Goal: Information Seeking & Learning: Check status

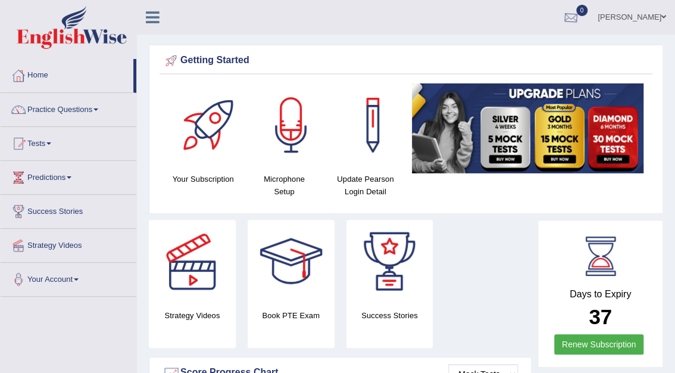
click at [580, 14] on div at bounding box center [571, 18] width 18 height 18
click at [397, 5] on ul "Mohita Negi Toggle navigation Username: Mohita Access Type: Online Subscription…" at bounding box center [486, 17] width 377 height 34
click at [39, 135] on link "Tests" at bounding box center [69, 142] width 136 height 30
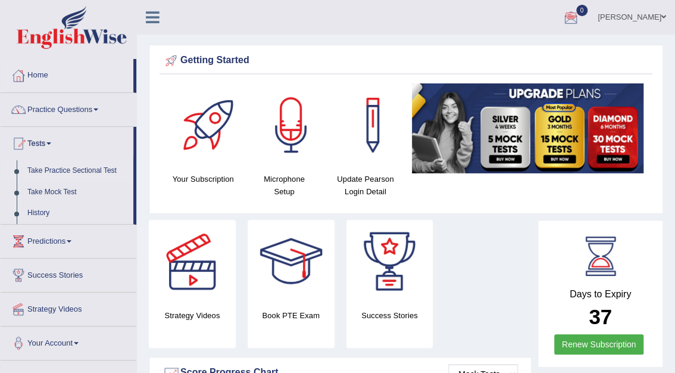
click at [54, 169] on link "Take Practice Sectional Test" at bounding box center [77, 170] width 111 height 21
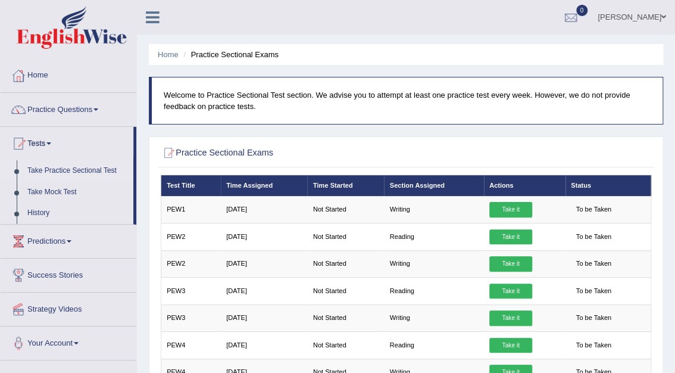
drag, startPoint x: 678, startPoint y: 168, endPoint x: 638, endPoint y: 121, distance: 60.8
click at [638, 121] on div "Home Practice Sectional Exams Welcome to Practice Sectional Test section. We ad…" at bounding box center [406, 297] width 538 height 595
click at [37, 213] on link "History" at bounding box center [77, 212] width 111 height 21
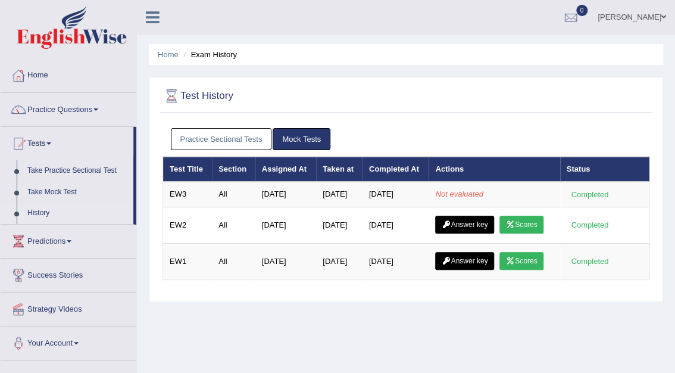
click at [236, 137] on link "Practice Sectional Tests" at bounding box center [221, 139] width 101 height 22
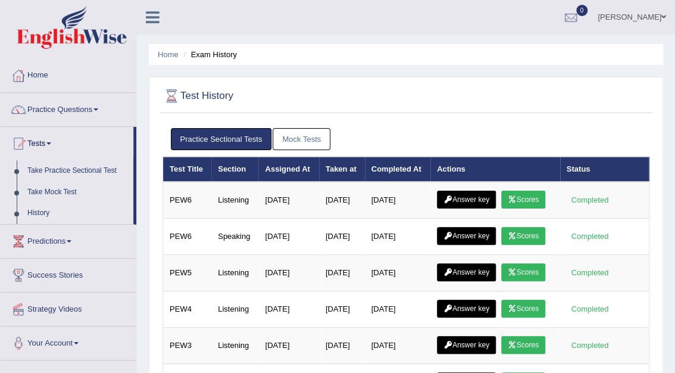
click at [298, 139] on link "Mock Tests" at bounding box center [302, 139] width 58 height 22
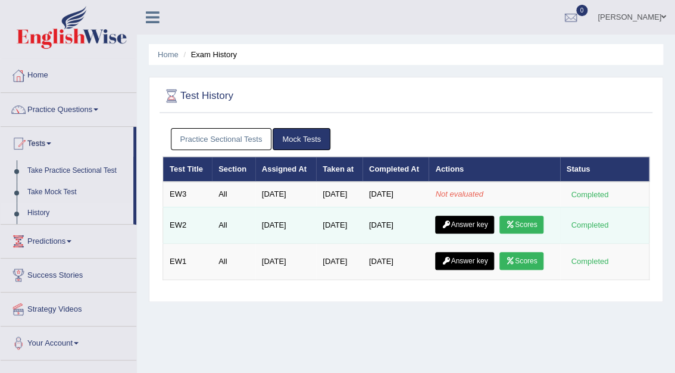
click at [530, 224] on link "Scores" at bounding box center [522, 225] width 44 height 18
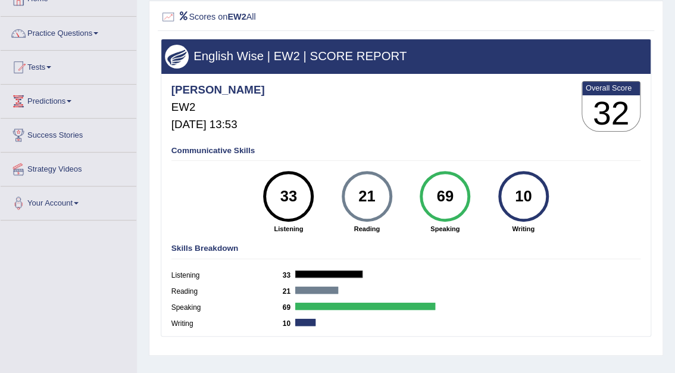
scroll to position [95, 0]
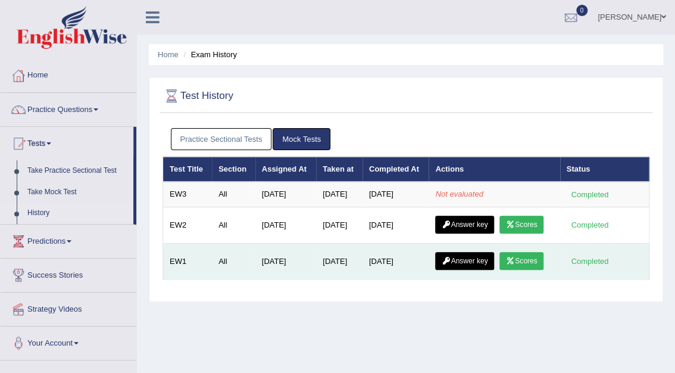
click at [534, 256] on link "Scores" at bounding box center [522, 261] width 44 height 18
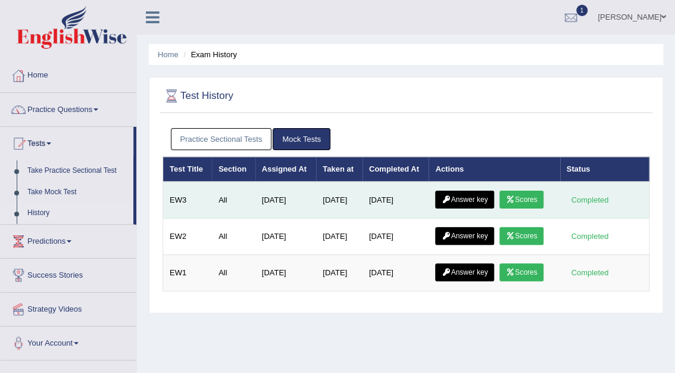
click at [522, 198] on link "Scores" at bounding box center [522, 200] width 44 height 18
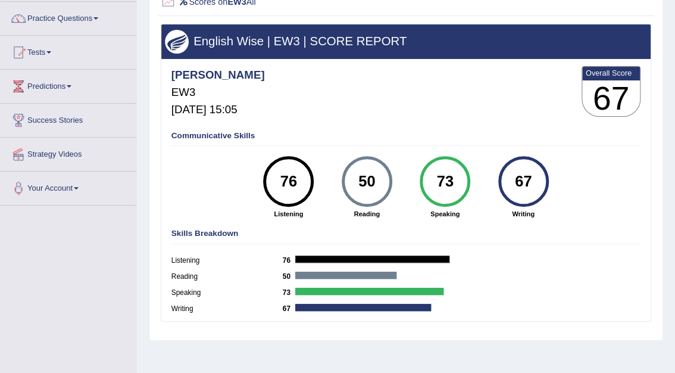
scroll to position [92, 0]
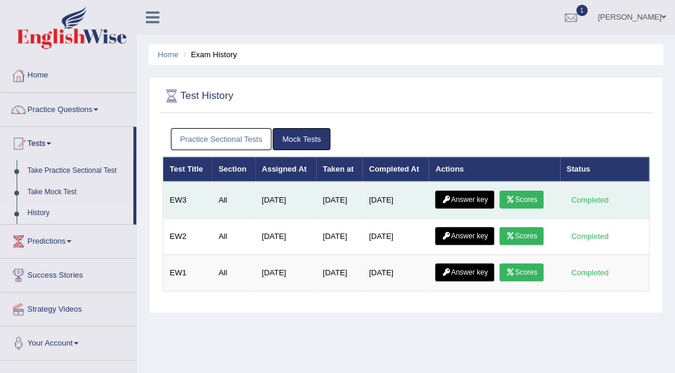
click at [448, 200] on icon at bounding box center [446, 199] width 9 height 7
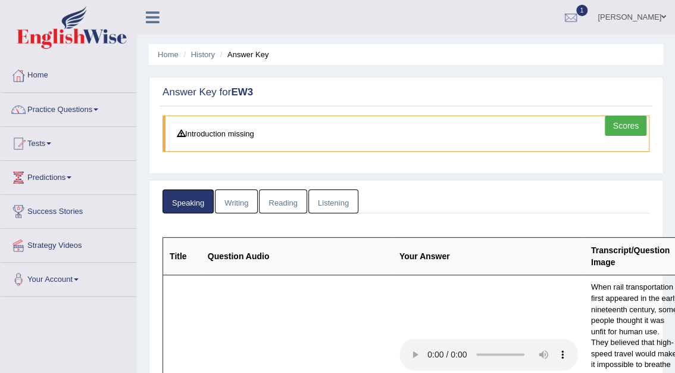
click at [637, 125] on link "Scores" at bounding box center [626, 126] width 42 height 20
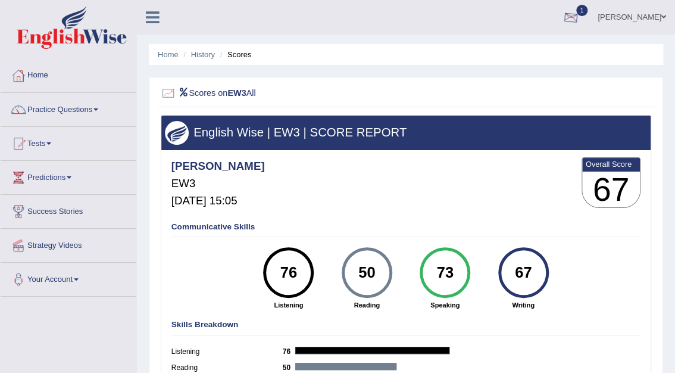
click at [580, 17] on div at bounding box center [571, 18] width 18 height 18
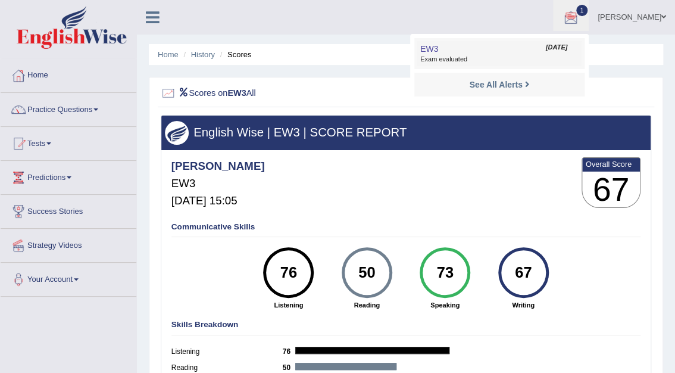
click at [572, 57] on span "Exam evaluated" at bounding box center [499, 60] width 158 height 10
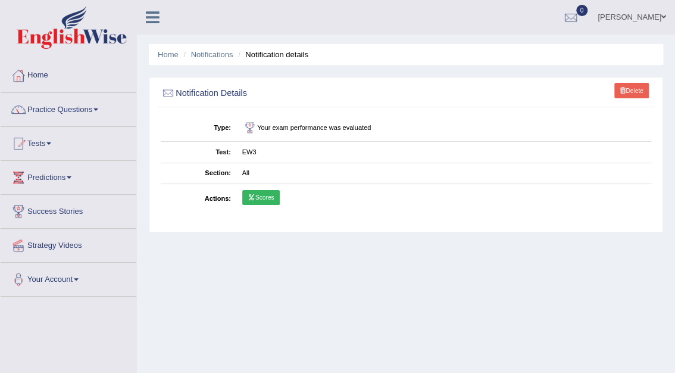
click at [269, 197] on link "Scores" at bounding box center [261, 197] width 38 height 15
click at [43, 73] on link "Home" at bounding box center [69, 74] width 136 height 30
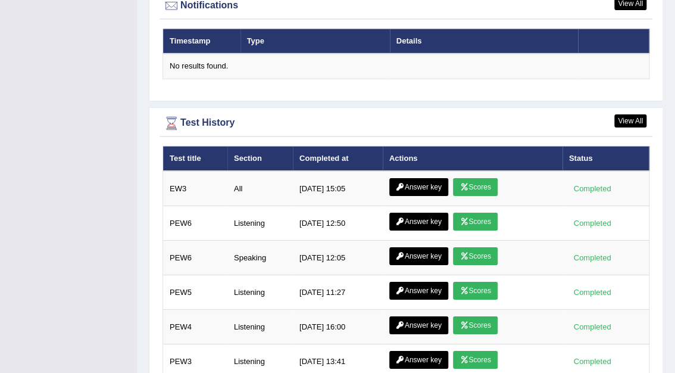
scroll to position [1532, 0]
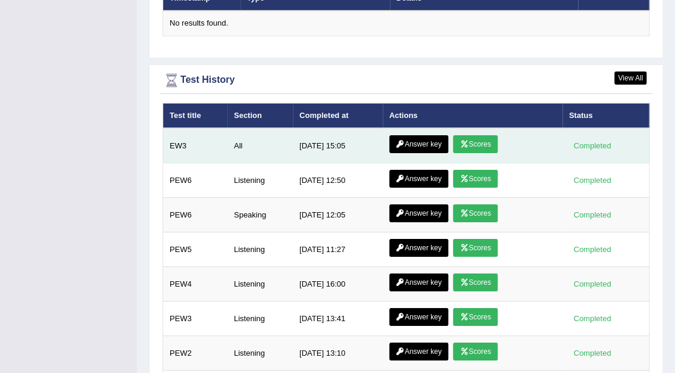
click at [428, 135] on link "Answer key" at bounding box center [418, 144] width 59 height 18
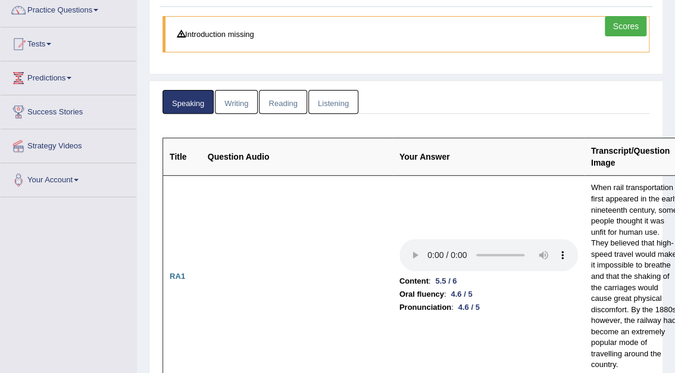
scroll to position [79, 0]
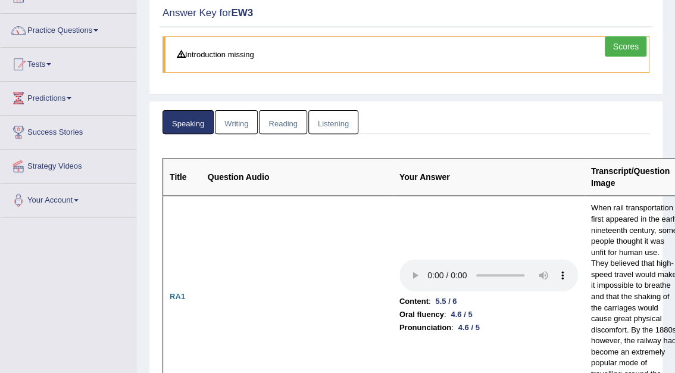
click at [239, 120] on link "Writing" at bounding box center [236, 122] width 43 height 24
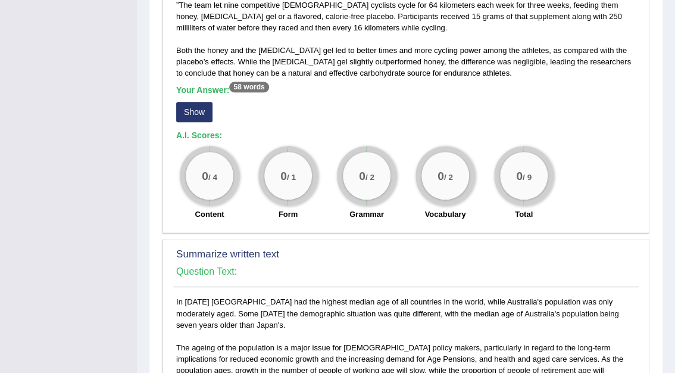
scroll to position [396, 0]
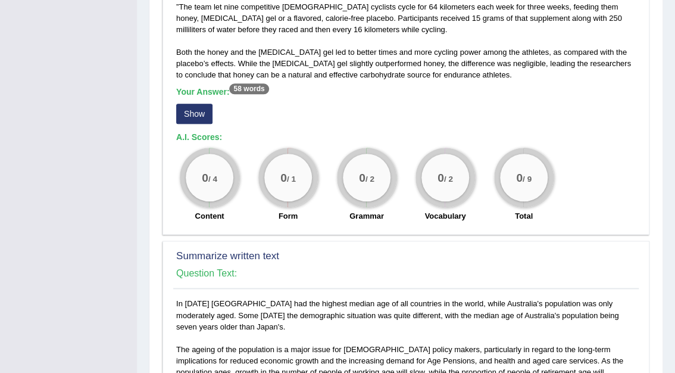
click at [202, 108] on button "Show" at bounding box center [194, 114] width 36 height 20
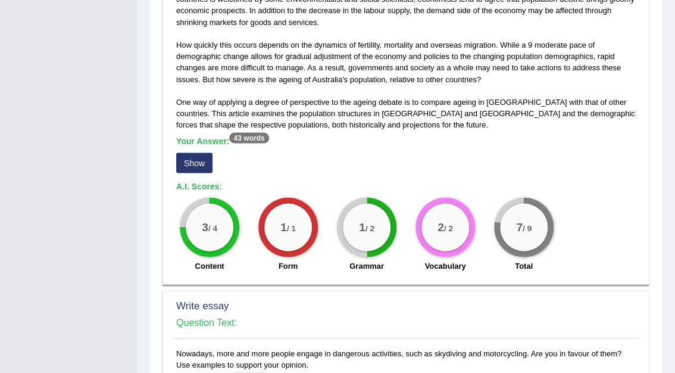
scroll to position [857, 0]
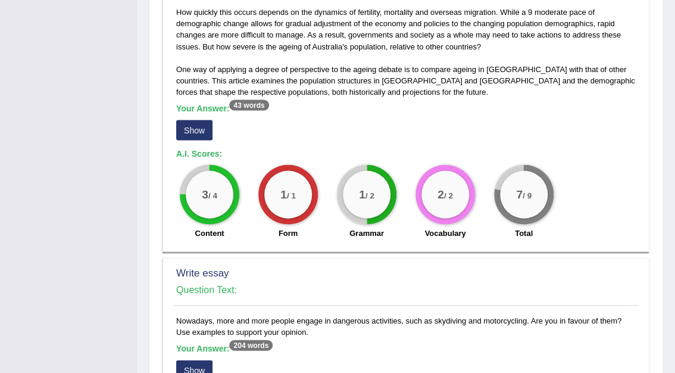
click at [187, 120] on button "Show" at bounding box center [194, 130] width 36 height 20
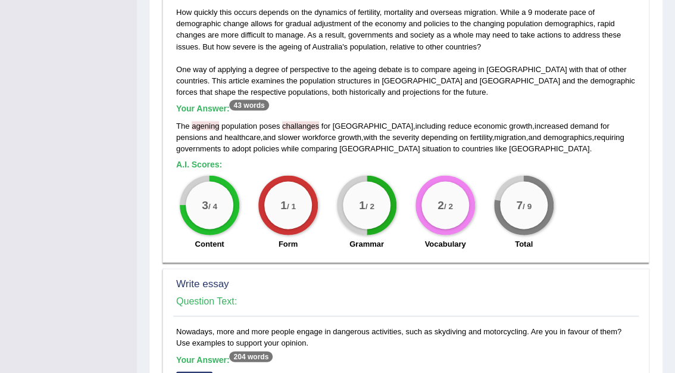
drag, startPoint x: 674, startPoint y: 227, endPoint x: 678, endPoint y: 291, distance: 63.9
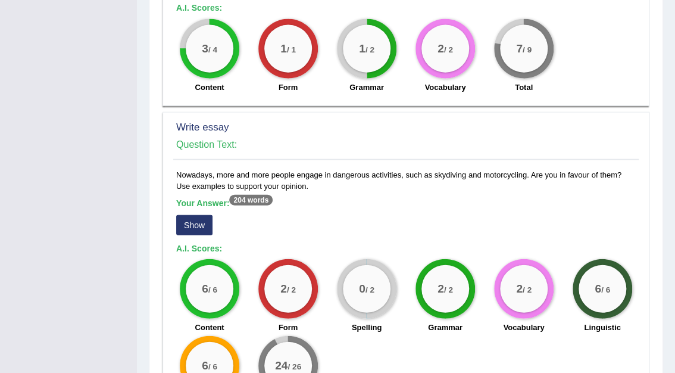
scroll to position [1106, 0]
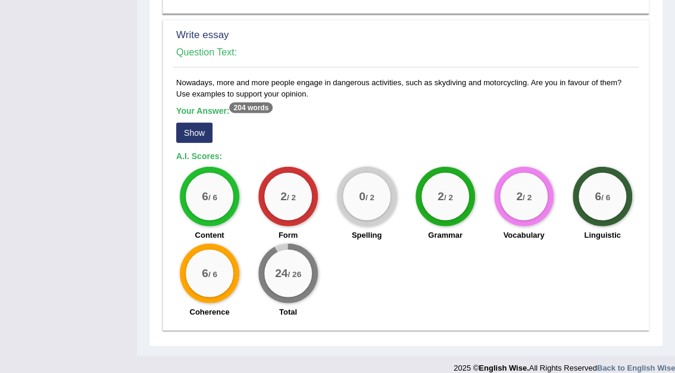
click at [204, 123] on button "Show" at bounding box center [194, 133] width 36 height 20
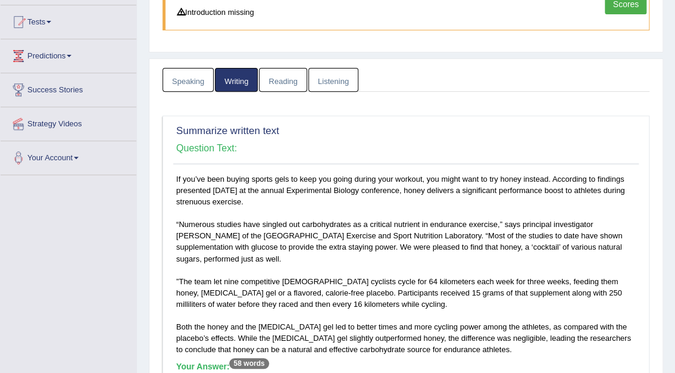
scroll to position [0, 0]
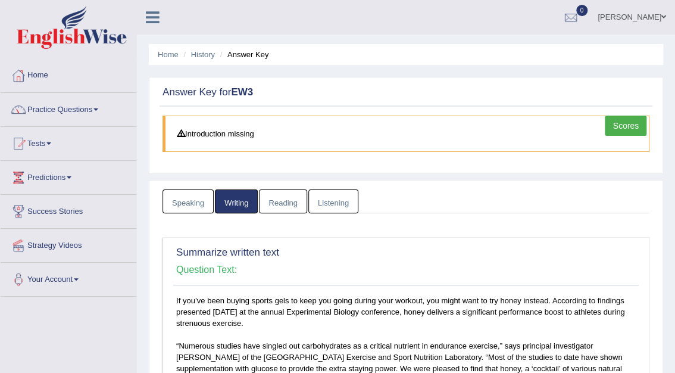
click at [288, 203] on link "Reading" at bounding box center [283, 201] width 48 height 24
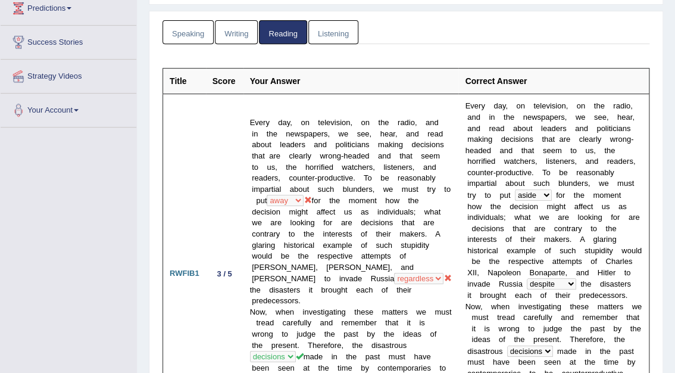
scroll to position [119, 0]
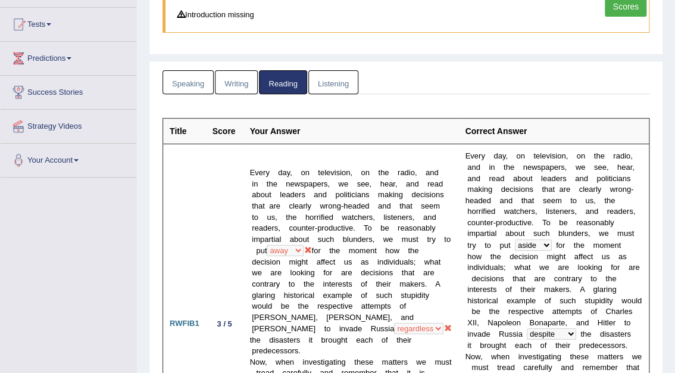
click at [333, 83] on link "Listening" at bounding box center [333, 82] width 50 height 24
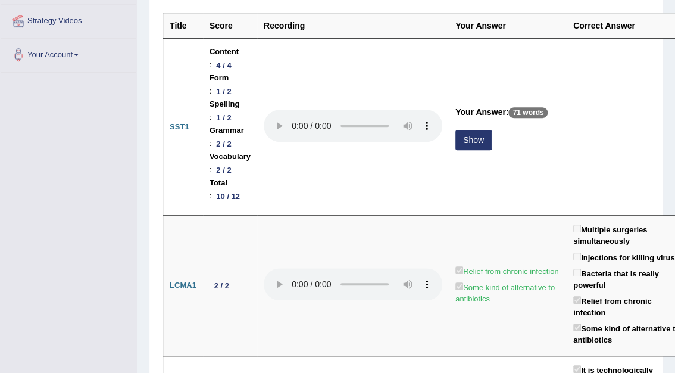
scroll to position [242, 0]
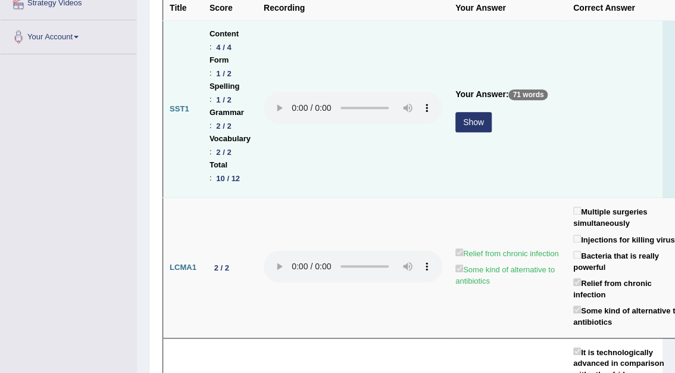
click at [468, 126] on button "Show" at bounding box center [474, 122] width 36 height 20
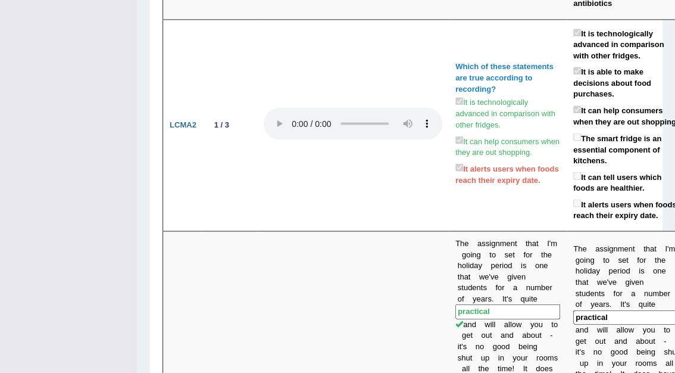
scroll to position [0, 0]
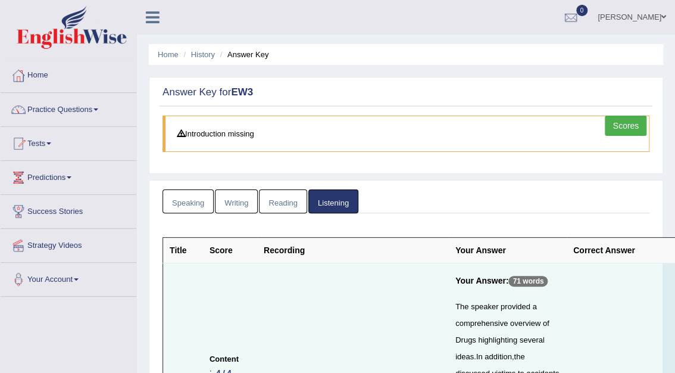
click at [188, 204] on link "Speaking" at bounding box center [188, 201] width 51 height 24
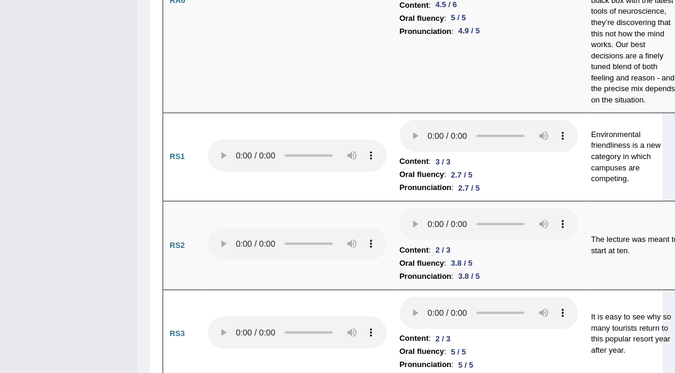
scroll to position [1415, 0]
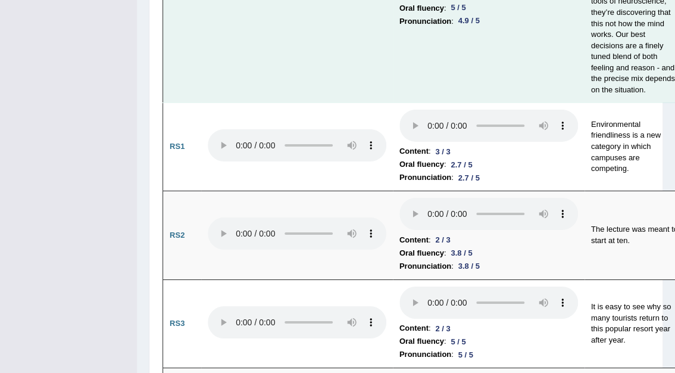
drag, startPoint x: 681, startPoint y: 88, endPoint x: 565, endPoint y: 74, distance: 117.5
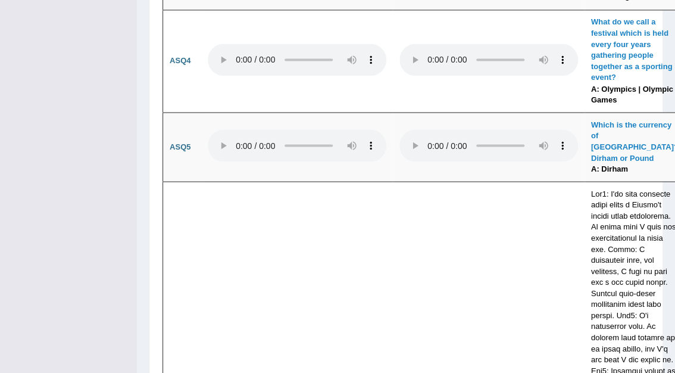
scroll to position [4672, 0]
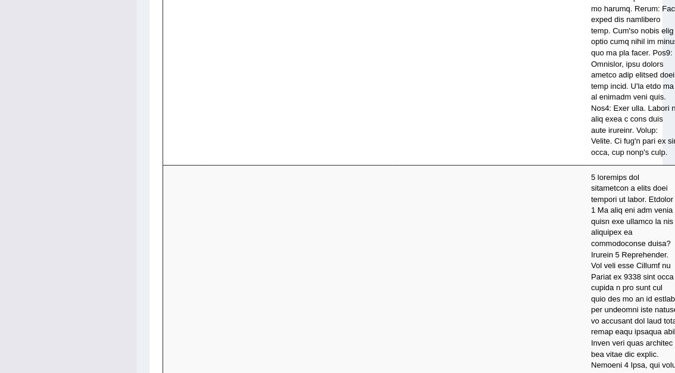
drag, startPoint x: 679, startPoint y: 216, endPoint x: 671, endPoint y: 241, distance: 26.9
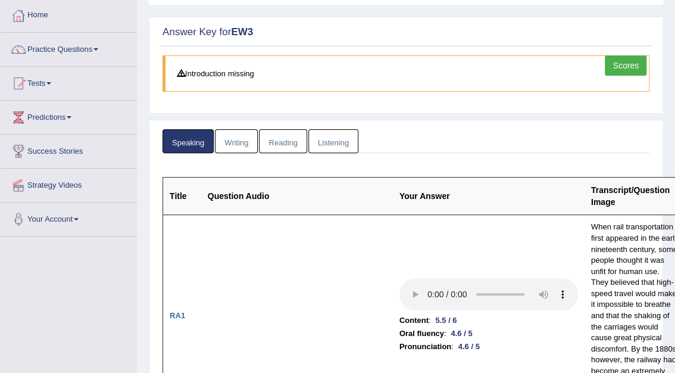
scroll to position [22, 0]
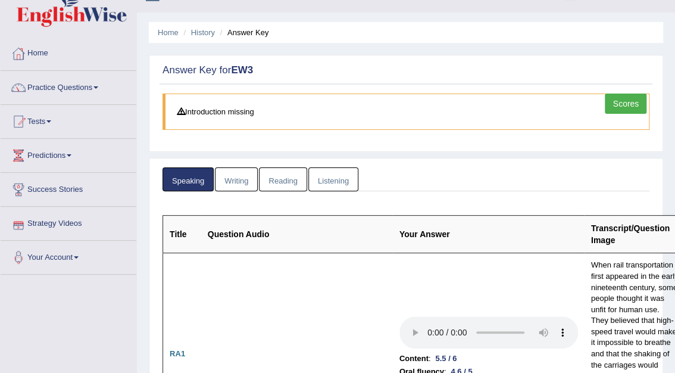
click at [66, 225] on link "Strategy Videos" at bounding box center [69, 222] width 136 height 30
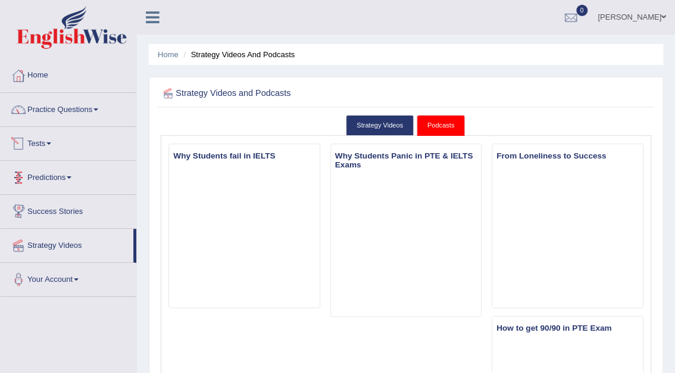
click at [33, 143] on link "Tests" at bounding box center [69, 142] width 136 height 30
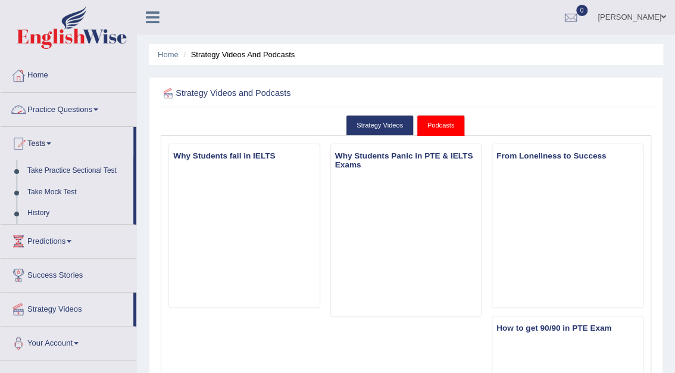
click at [52, 108] on link "Practice Questions" at bounding box center [69, 108] width 136 height 30
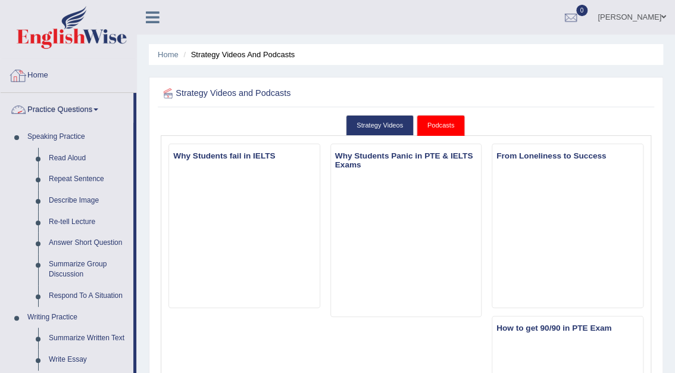
click at [40, 73] on link "Home" at bounding box center [69, 74] width 136 height 30
